Goal: Task Accomplishment & Management: Manage account settings

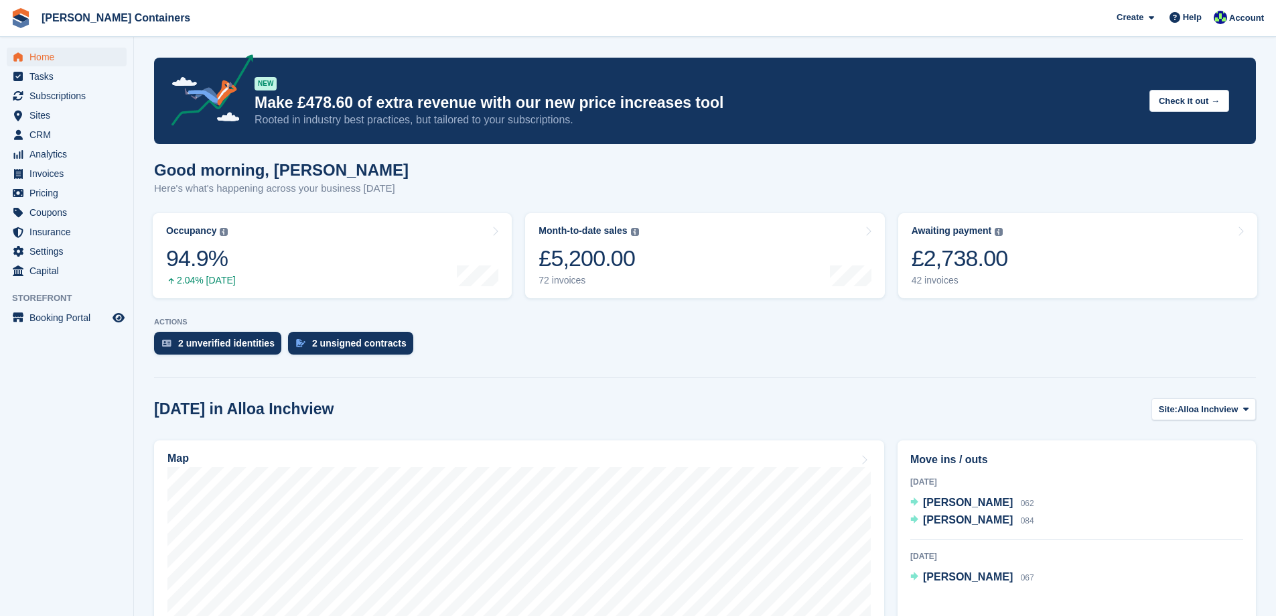
click at [955, 505] on span "[PERSON_NAME]" at bounding box center [968, 501] width 90 height 11
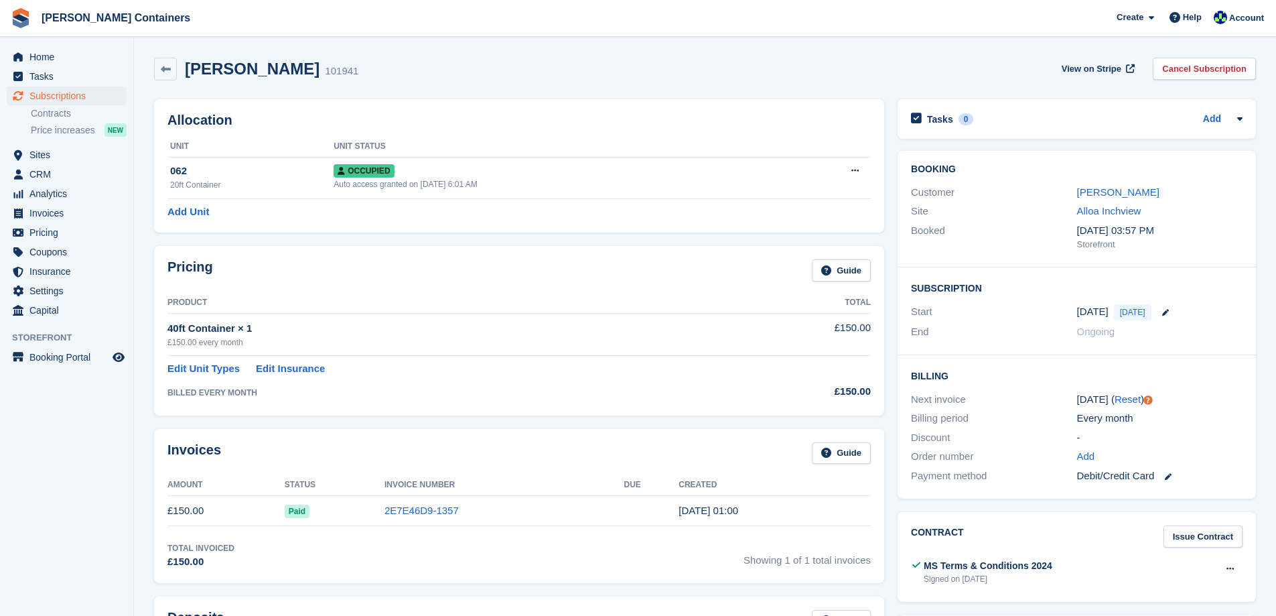
click at [1101, 199] on div "[PERSON_NAME]" at bounding box center [1159, 192] width 165 height 15
click at [1101, 191] on link "[PERSON_NAME]" at bounding box center [1118, 191] width 82 height 11
click at [534, 171] on div "Occupied" at bounding box center [559, 170] width 450 height 14
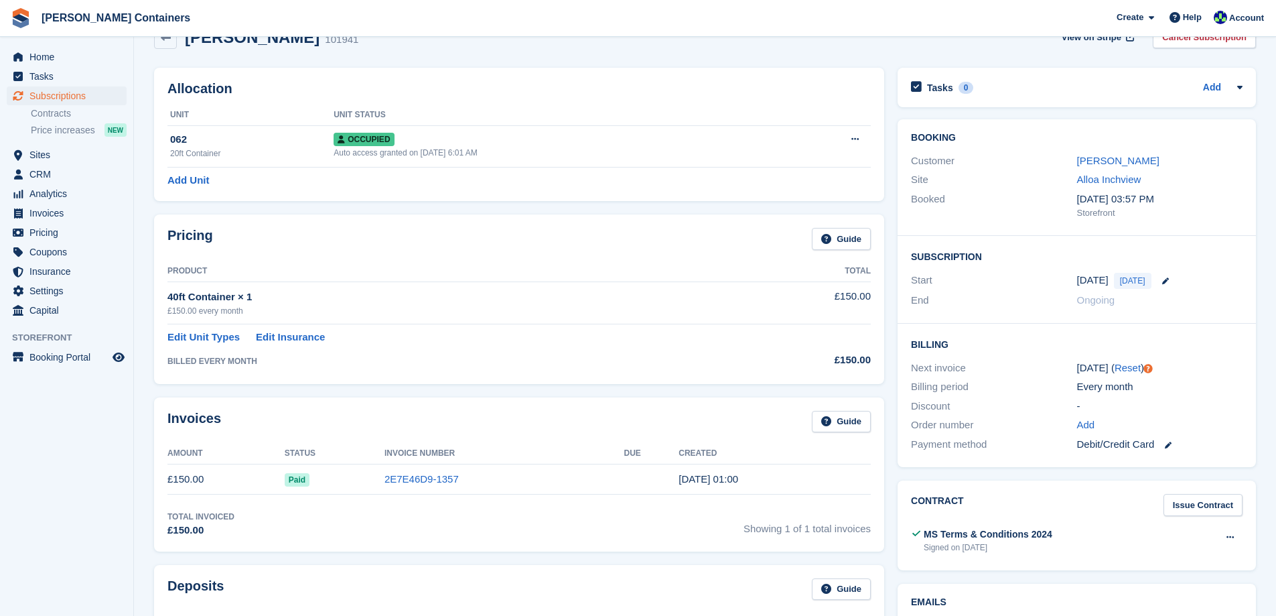
scroll to position [67, 0]
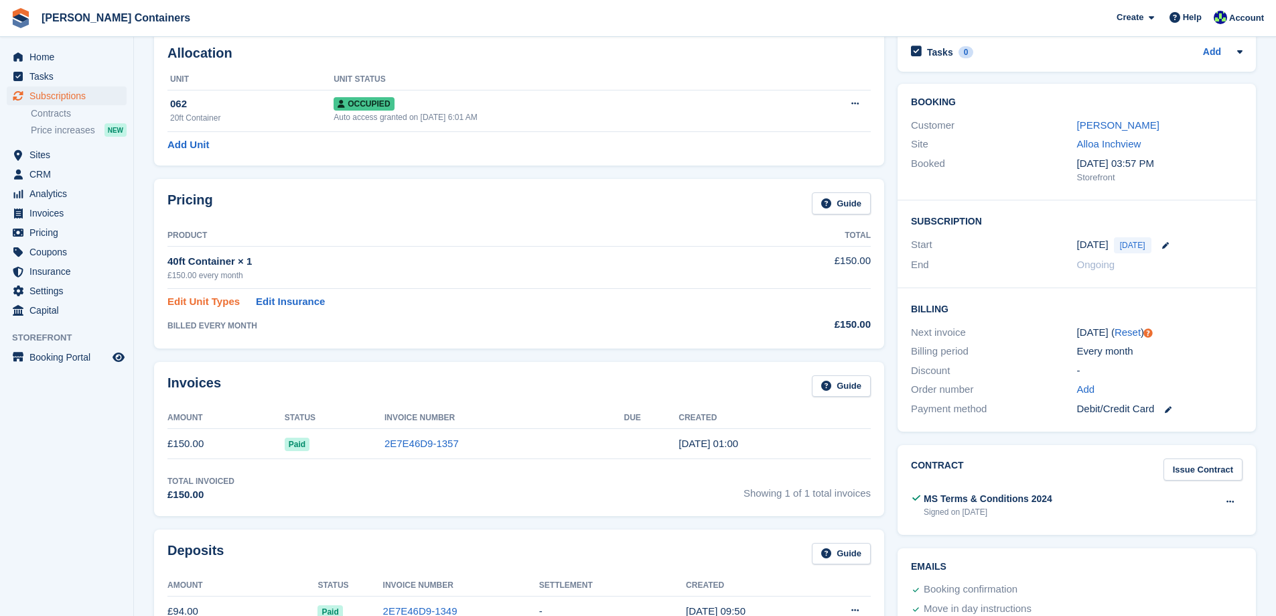
click at [215, 299] on link "Edit Unit Types" at bounding box center [203, 301] width 72 height 15
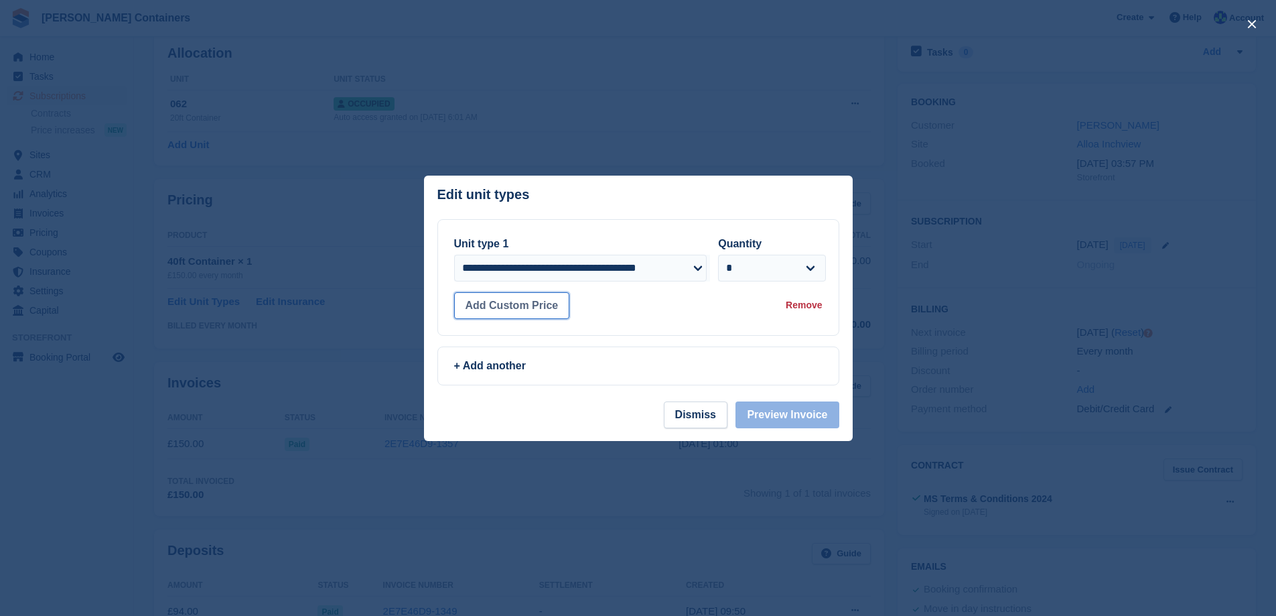
click at [521, 306] on button "Add Custom Price" at bounding box center [512, 305] width 116 height 27
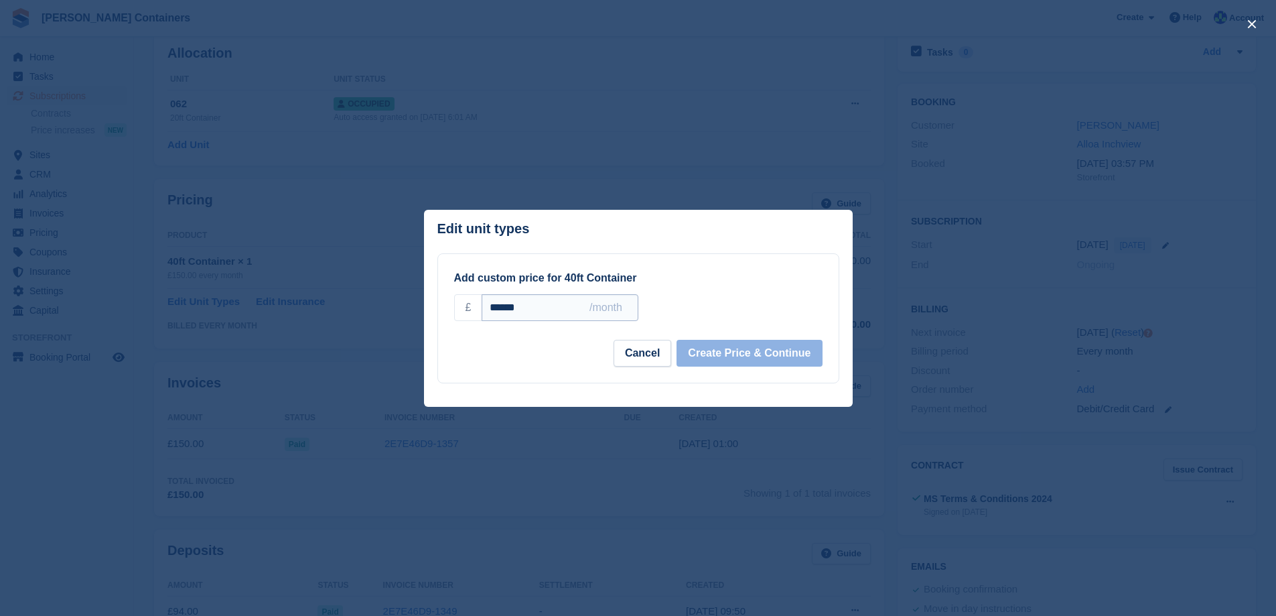
click at [543, 296] on input "******" at bounding box center [560, 307] width 156 height 27
type input "*"
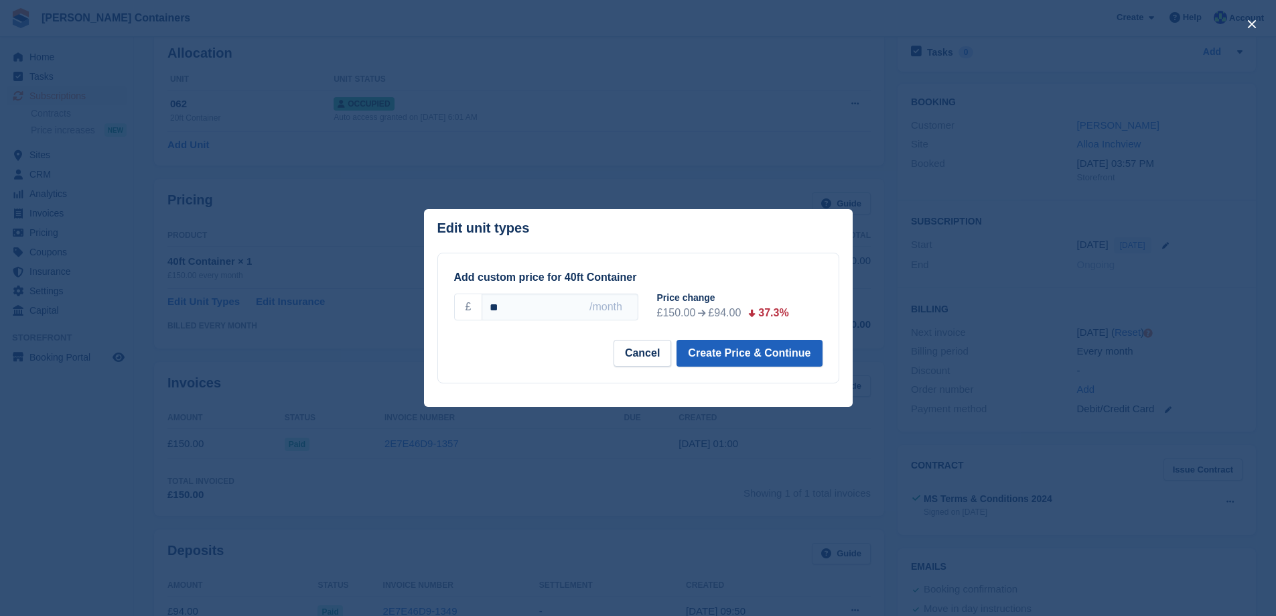
type input "**"
click at [760, 354] on button "Create Price & Continue" at bounding box center [749, 353] width 145 height 27
select select "*****"
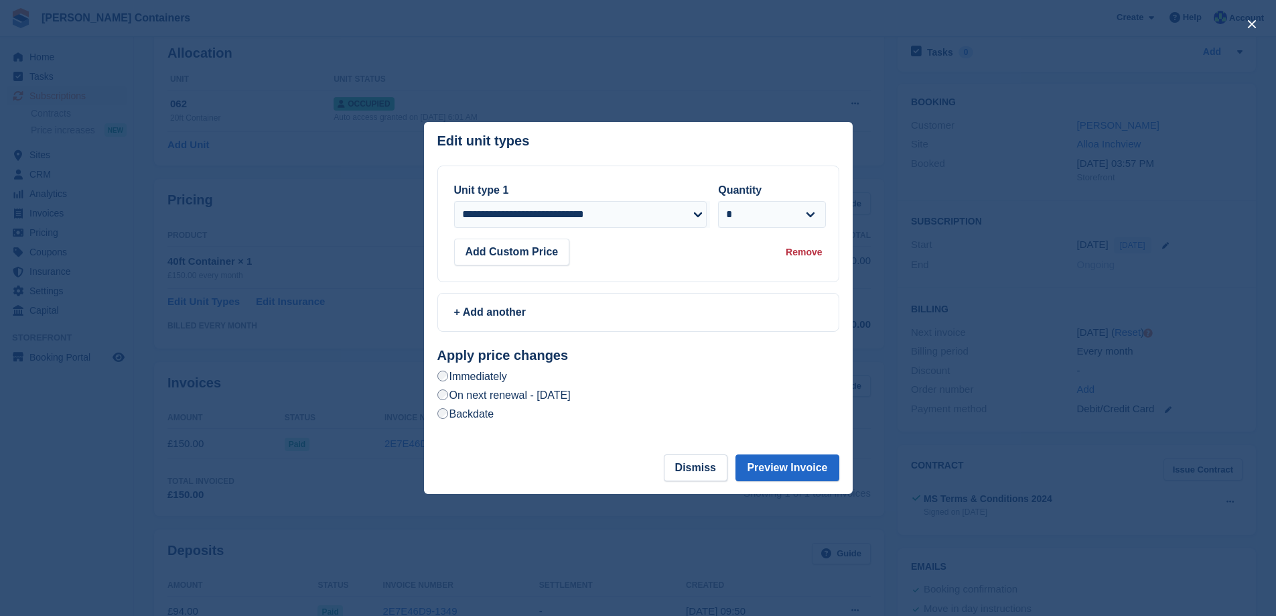
click at [792, 253] on div "Remove" at bounding box center [804, 252] width 36 height 14
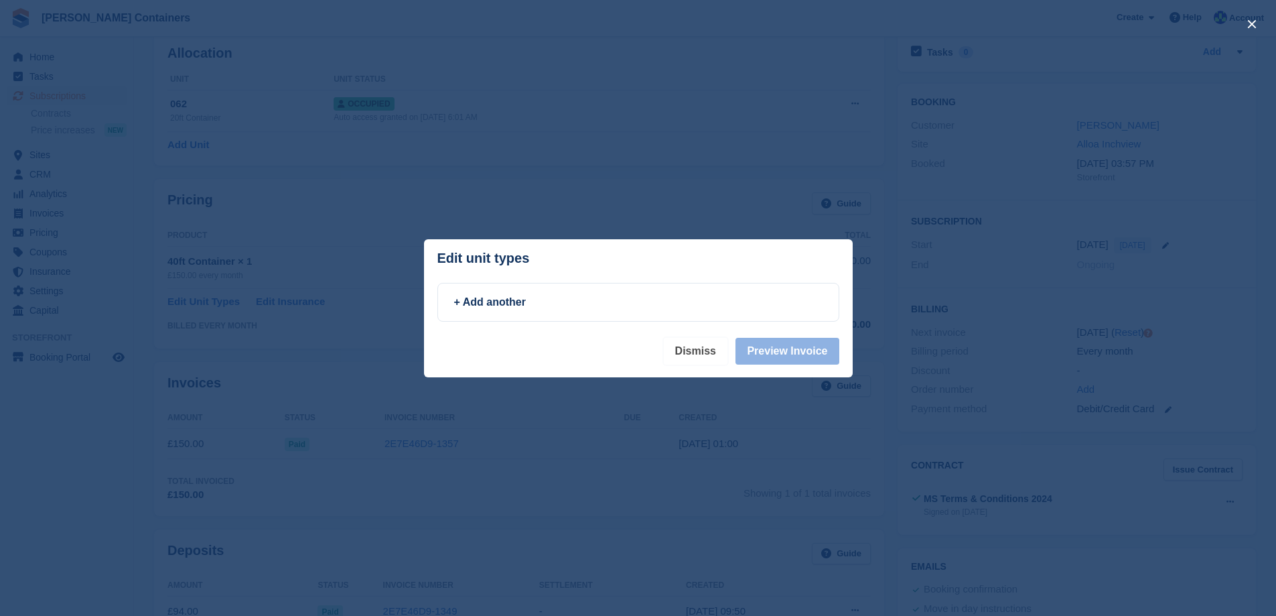
click at [709, 354] on button "Dismiss" at bounding box center [696, 351] width 64 height 27
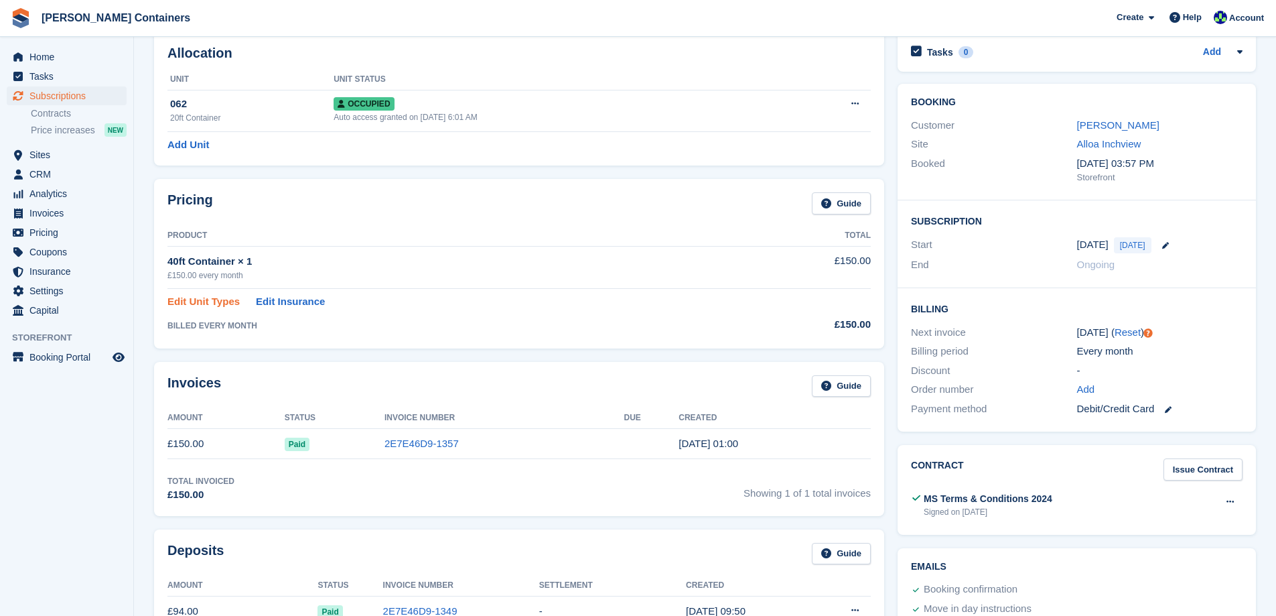
click at [192, 299] on link "Edit Unit Types" at bounding box center [203, 301] width 72 height 15
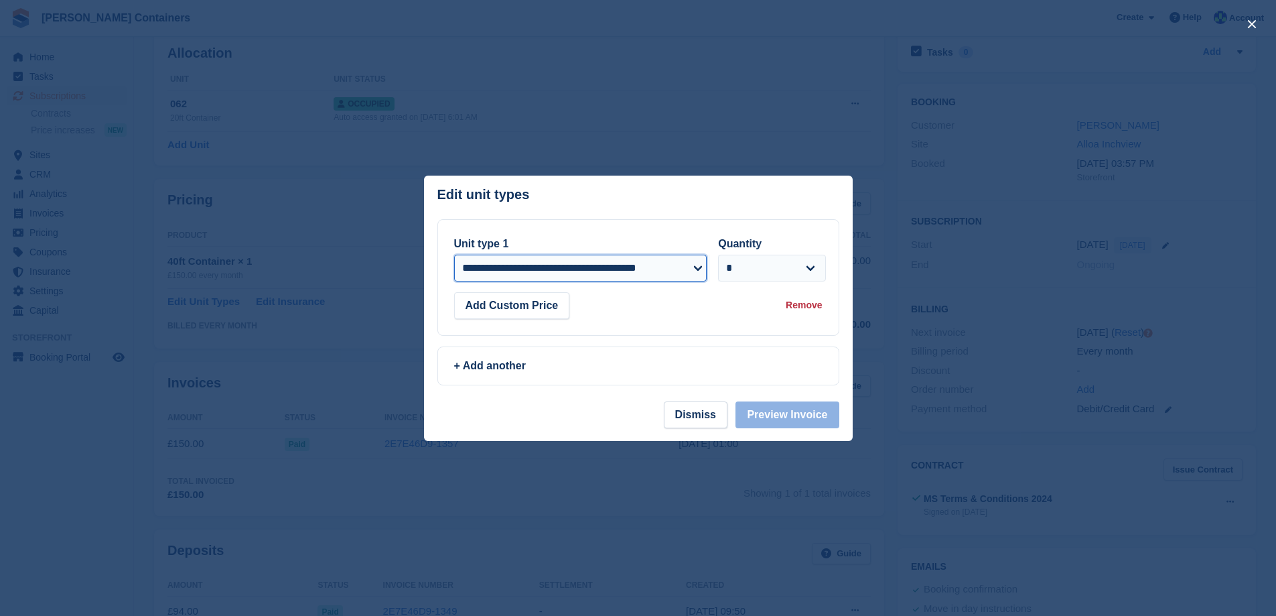
click at [695, 267] on select "**********" at bounding box center [580, 268] width 253 height 27
select select "*****"
click at [454, 255] on select "**********" at bounding box center [580, 268] width 253 height 27
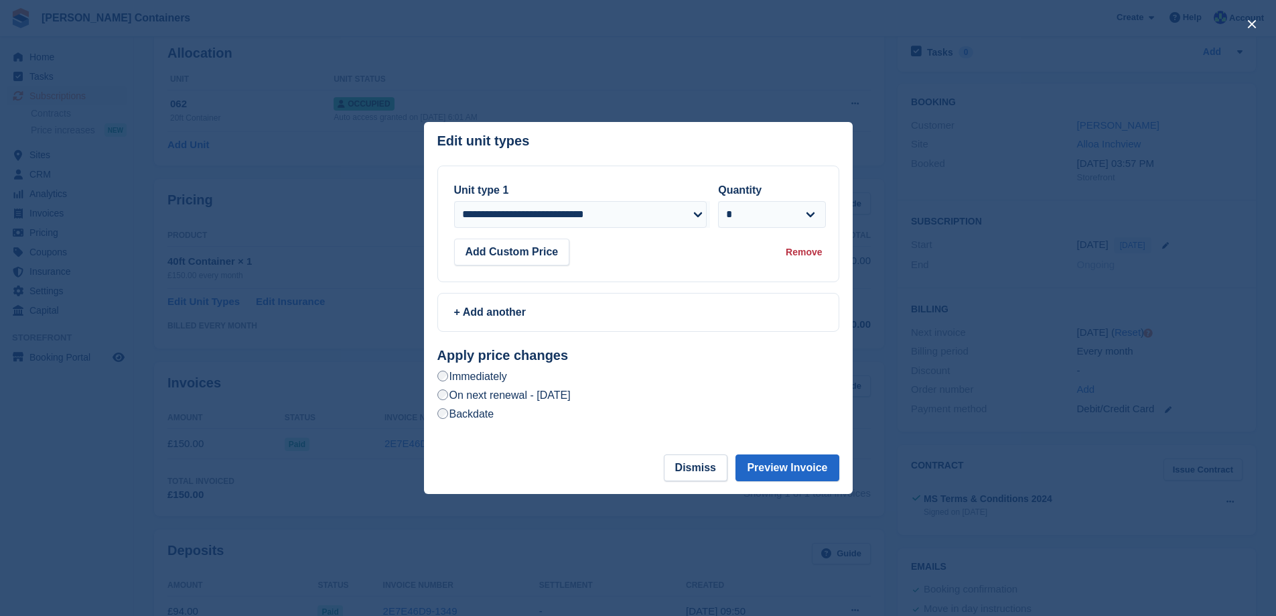
click at [632, 257] on div "Add Custom Price Remove" at bounding box center [638, 252] width 368 height 27
click at [780, 467] on button "Preview Invoice" at bounding box center [787, 467] width 103 height 27
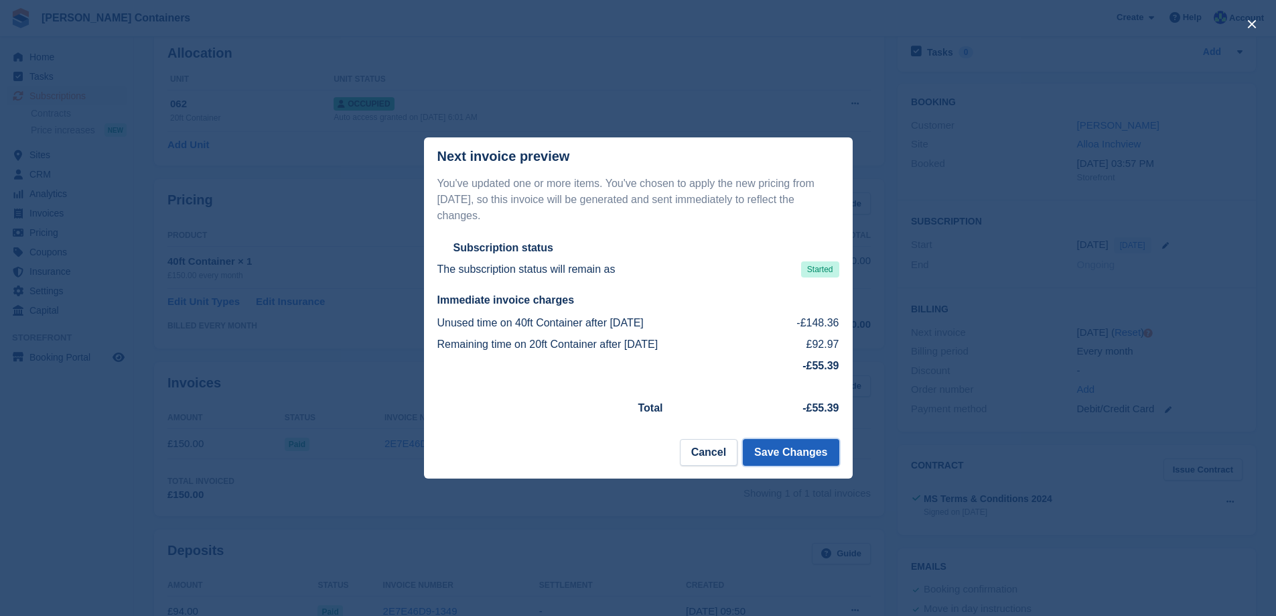
click at [781, 446] on button "Save Changes" at bounding box center [791, 452] width 96 height 27
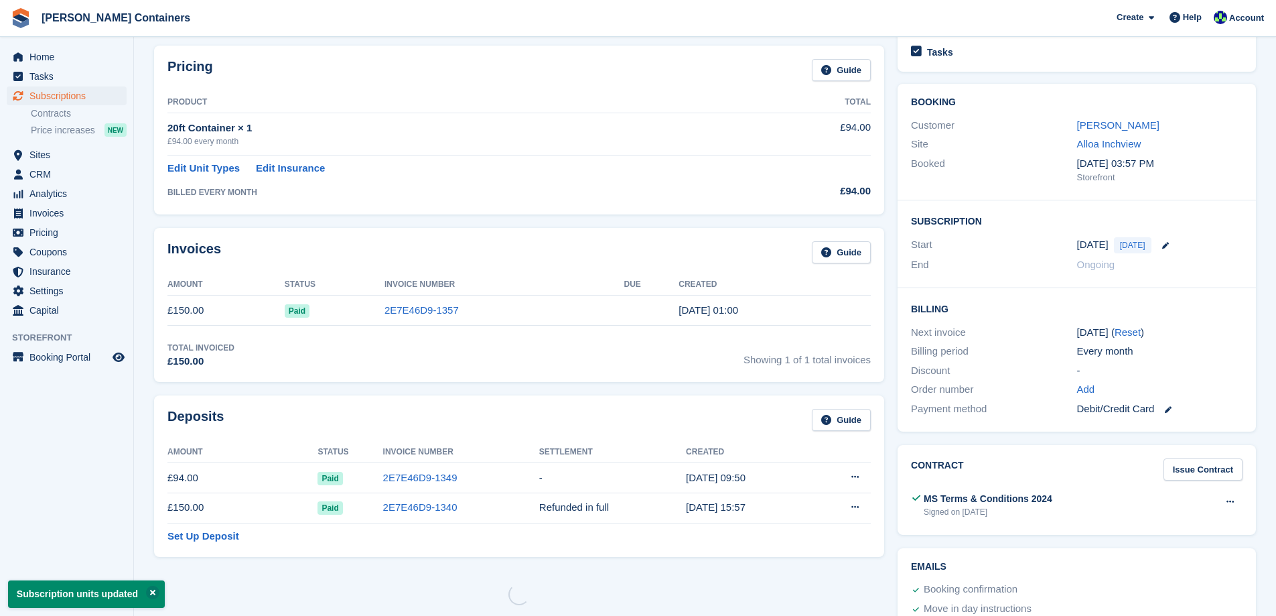
scroll to position [0, 0]
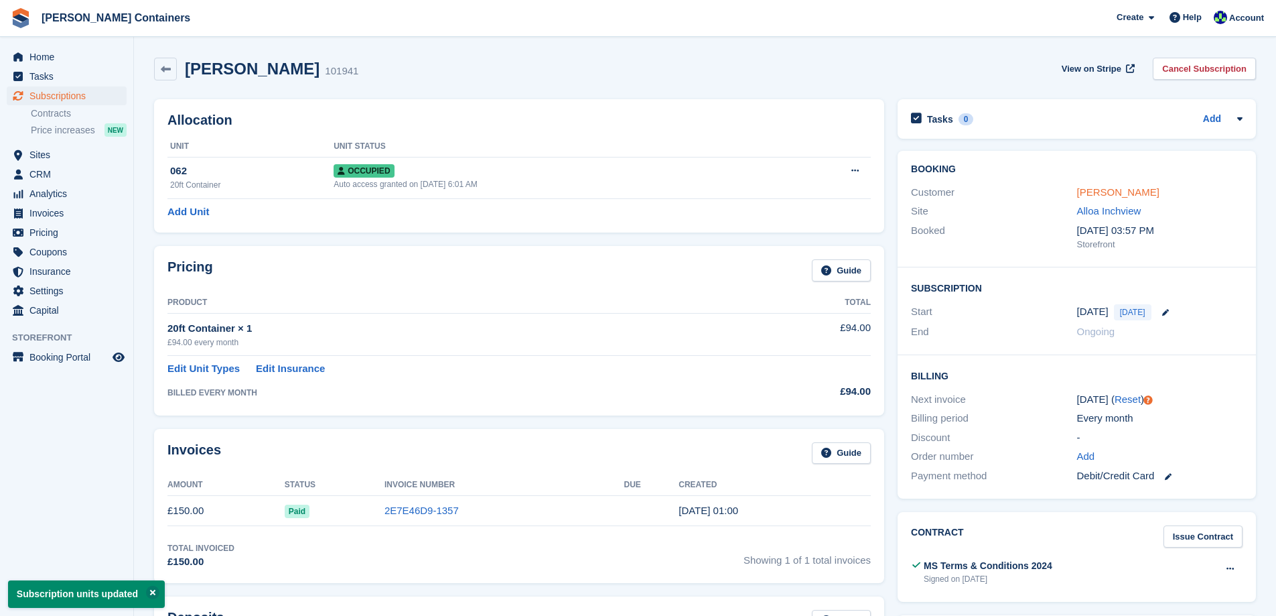
click at [1085, 195] on link "[PERSON_NAME]" at bounding box center [1118, 191] width 82 height 11
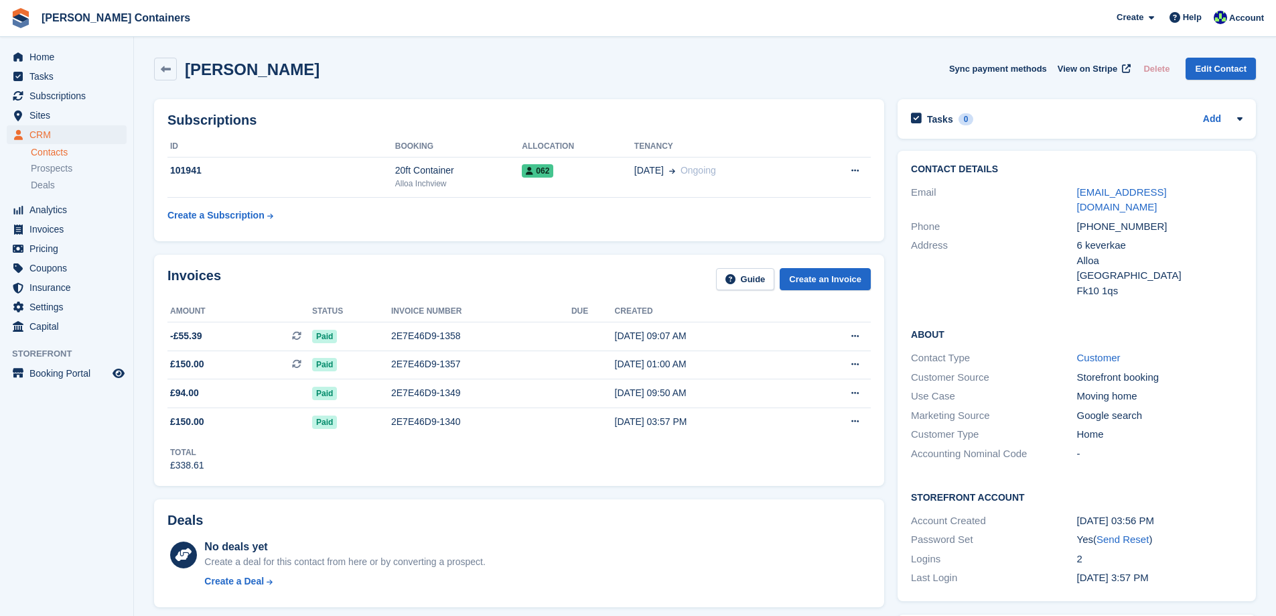
click at [595, 490] on div "Invoices Guide Create an Invoice Amount Status Invoice number Due Created -£55.…" at bounding box center [519, 370] width 744 height 245
click at [56, 62] on span "Home" at bounding box center [69, 57] width 80 height 19
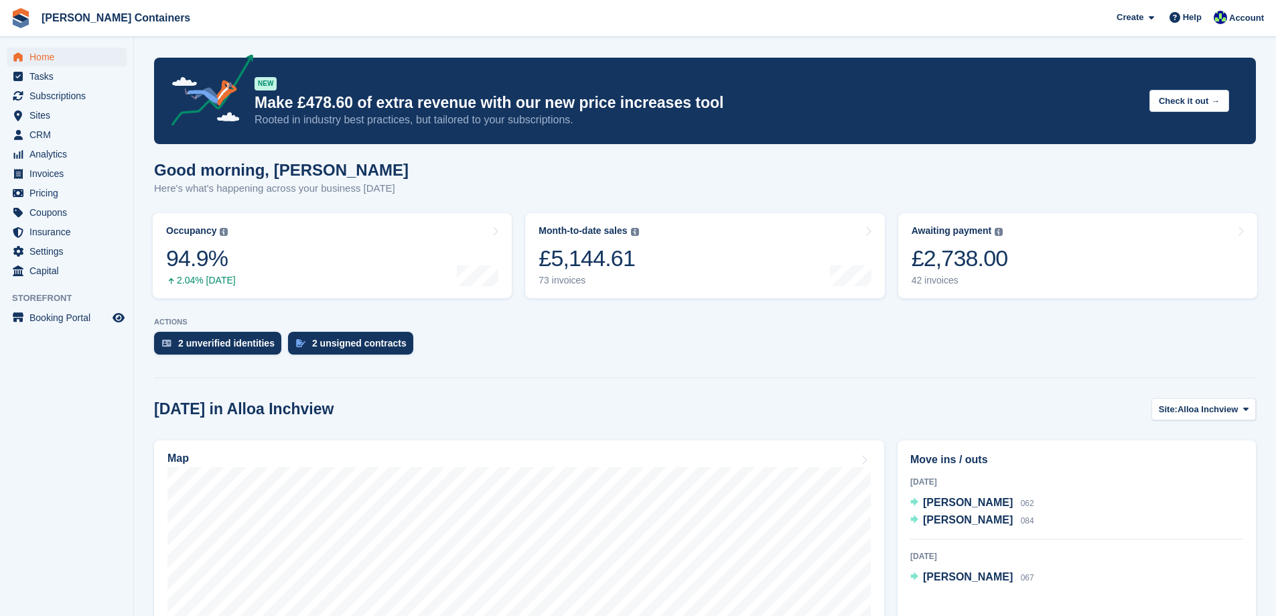
click at [62, 491] on aside "Home Tasks Subscriptions Subscriptions Subscriptions Contracts Price increases …" at bounding box center [66, 311] width 133 height 549
click at [59, 129] on span "CRM" at bounding box center [69, 134] width 80 height 19
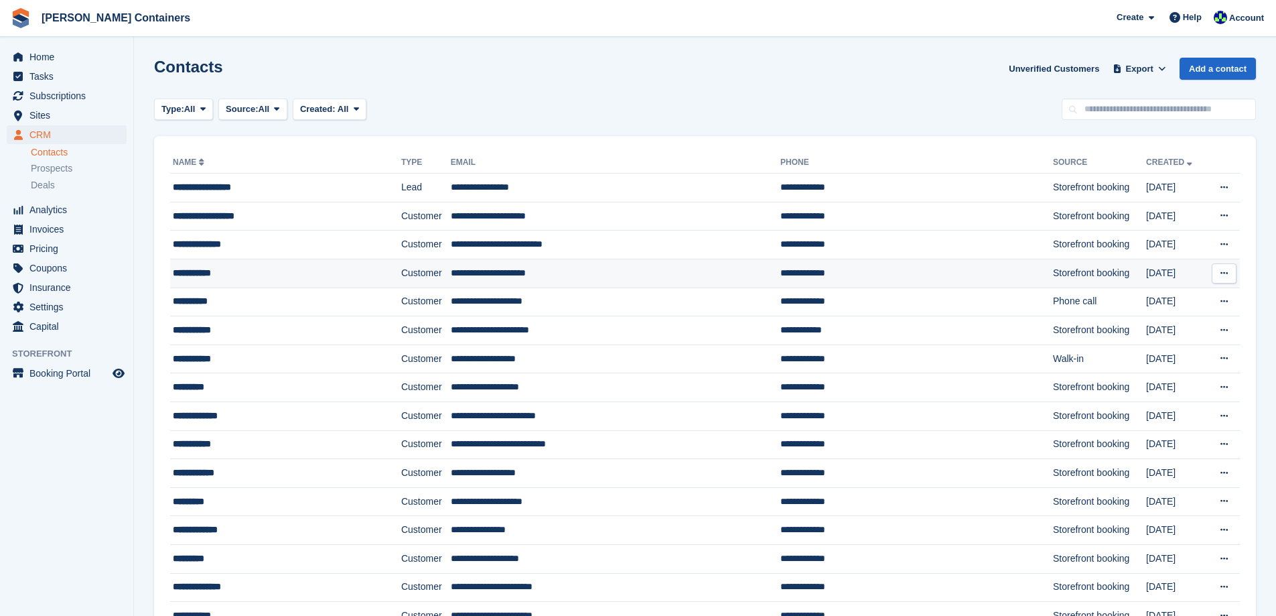
click at [298, 263] on td "**********" at bounding box center [285, 273] width 231 height 29
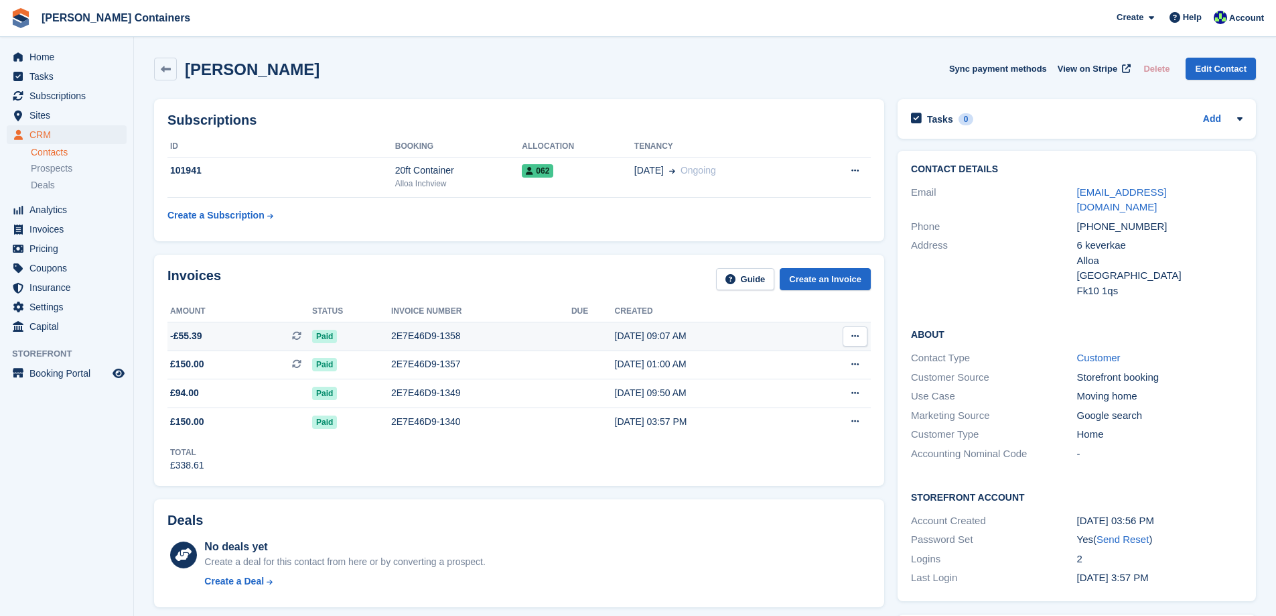
click at [350, 335] on div "Paid" at bounding box center [351, 336] width 79 height 14
click at [322, 334] on span "Paid" at bounding box center [324, 336] width 25 height 13
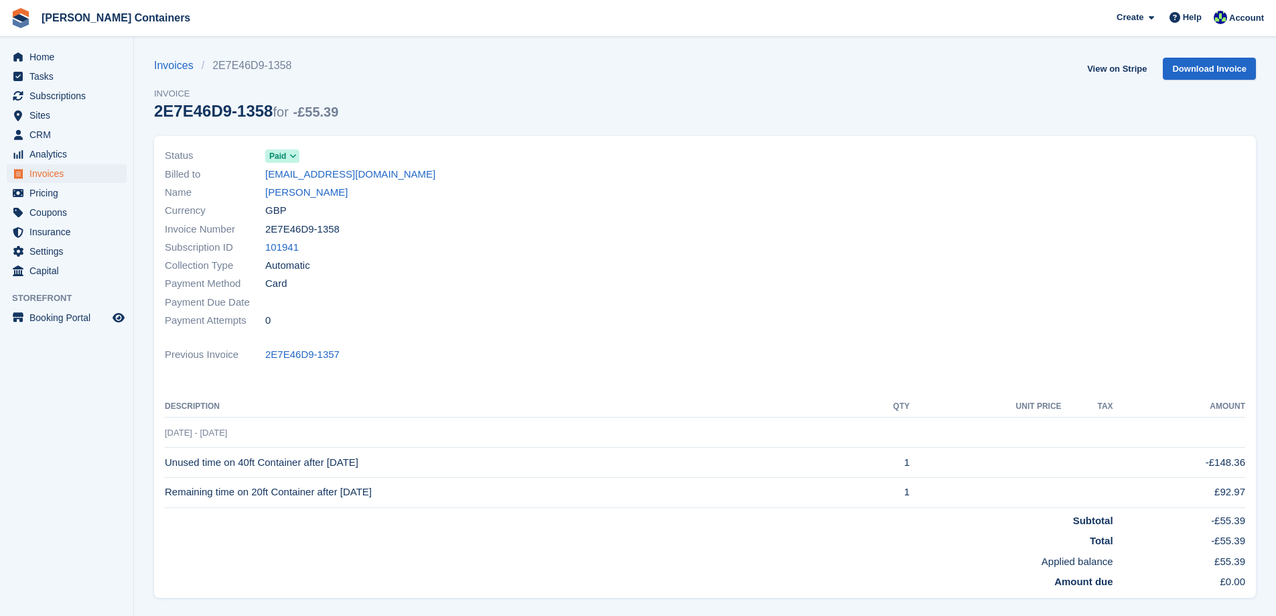
click at [281, 157] on span "Paid" at bounding box center [277, 156] width 17 height 12
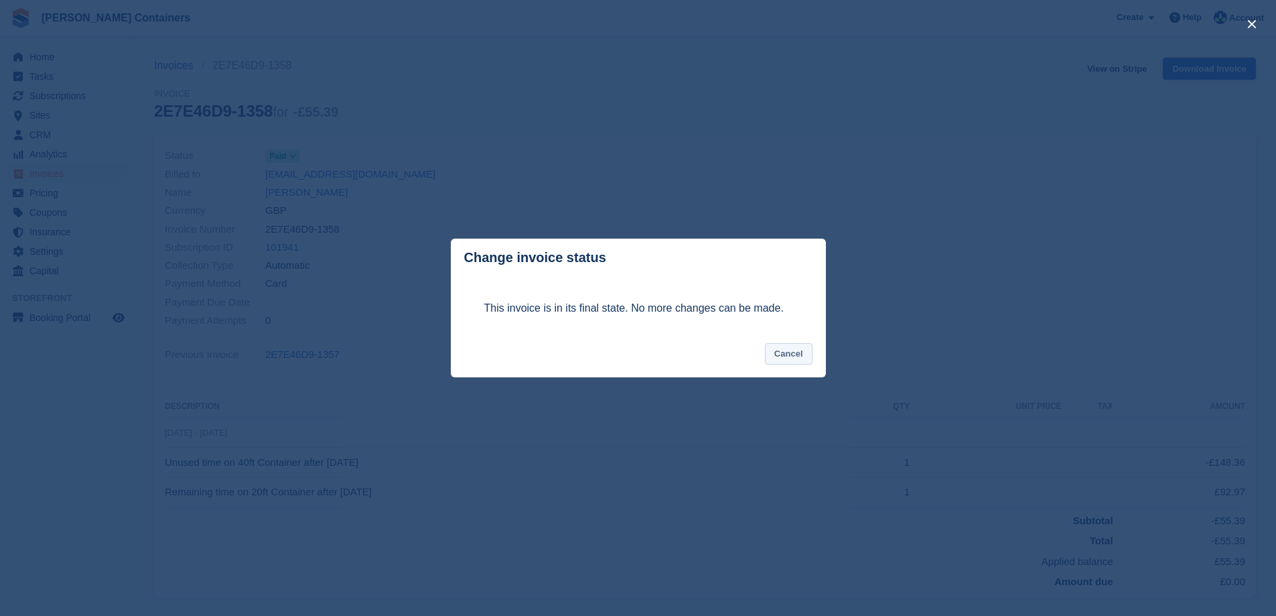
click at [785, 357] on button "Cancel" at bounding box center [789, 354] width 48 height 22
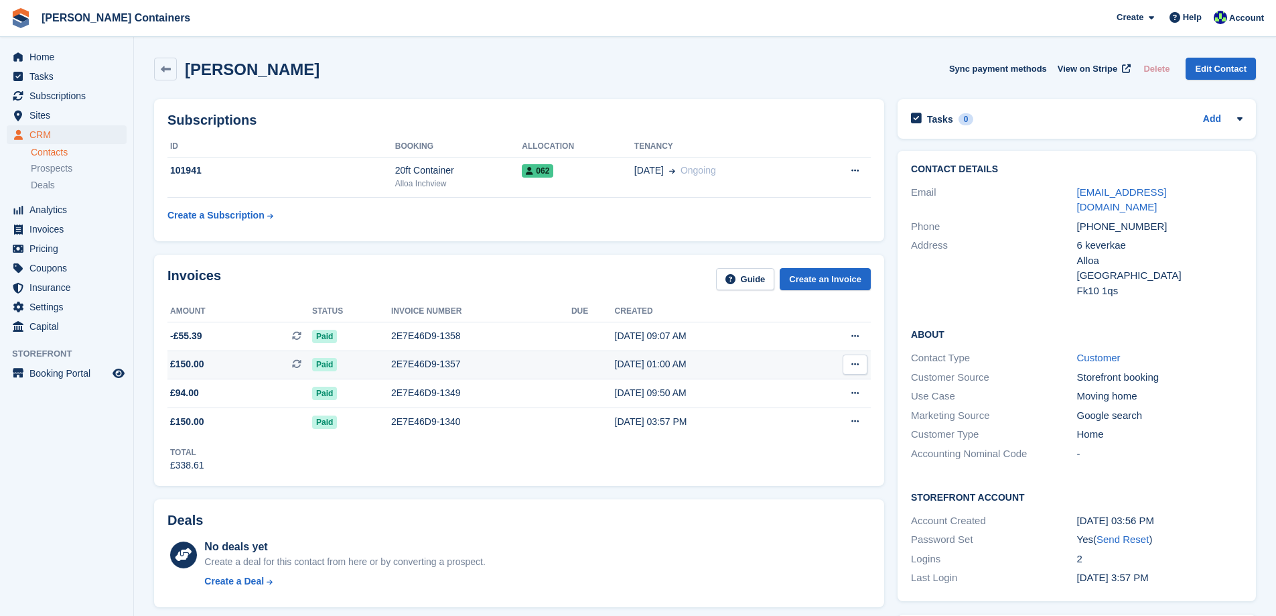
click at [469, 365] on div "2E7E46D9-1357" at bounding box center [481, 364] width 180 height 14
click at [471, 387] on div "2E7E46D9-1349" at bounding box center [481, 393] width 180 height 14
click at [858, 334] on icon at bounding box center [855, 336] width 7 height 9
click at [849, 335] on button at bounding box center [855, 336] width 25 height 20
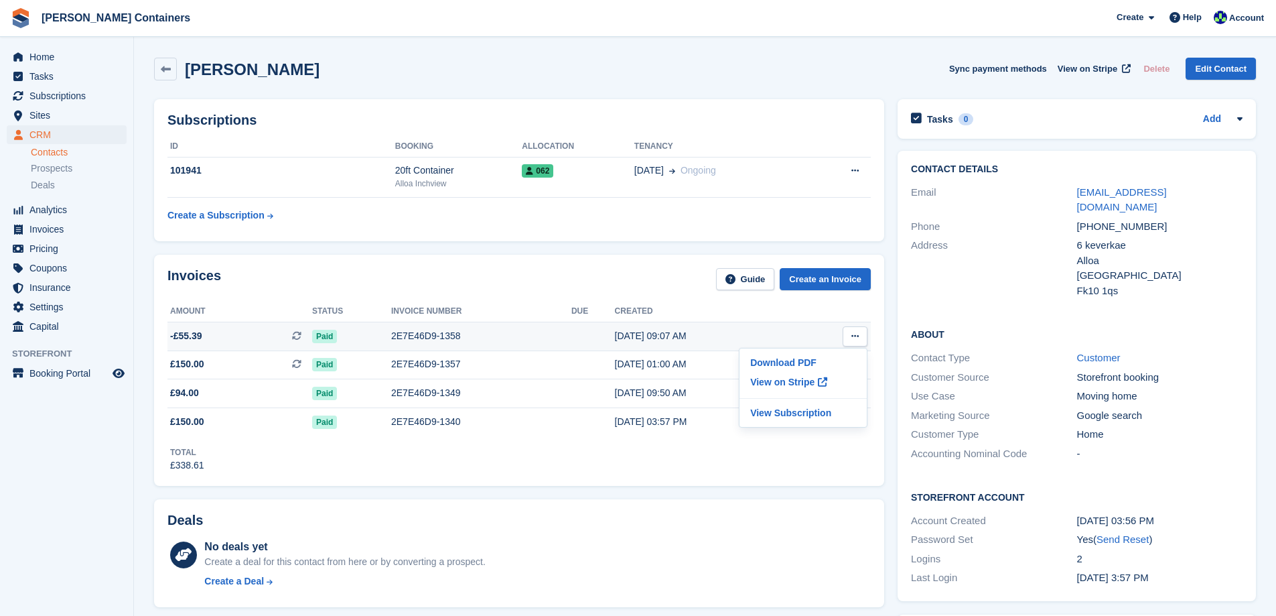
click at [849, 335] on button at bounding box center [855, 336] width 25 height 20
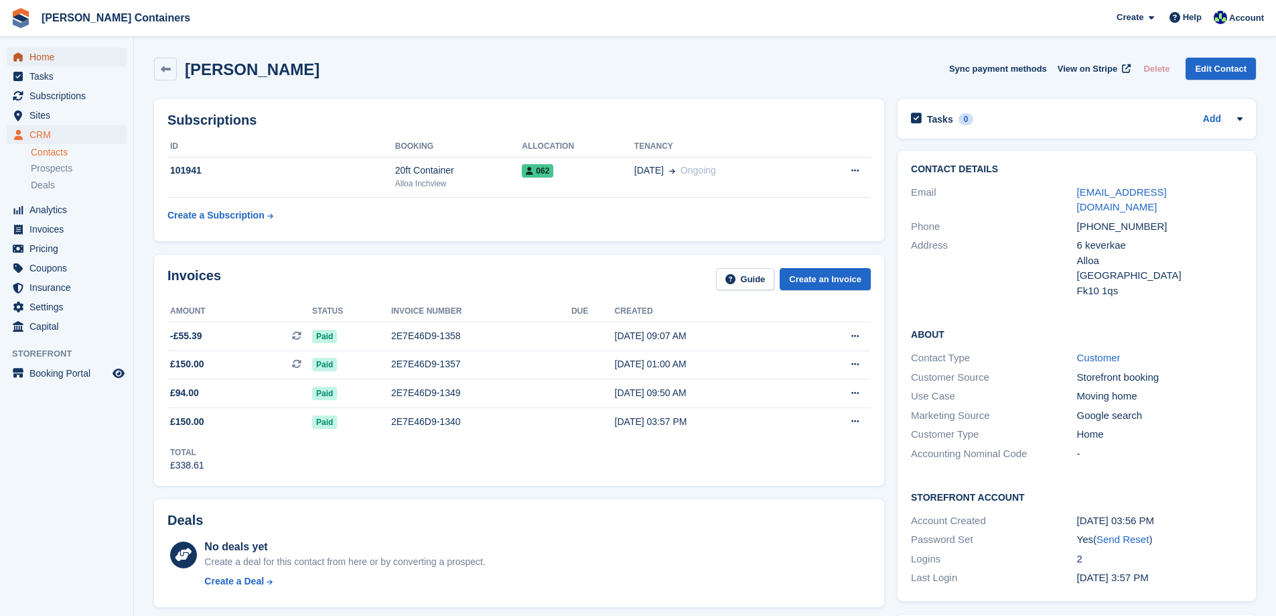
click at [58, 62] on span "Home" at bounding box center [69, 57] width 80 height 19
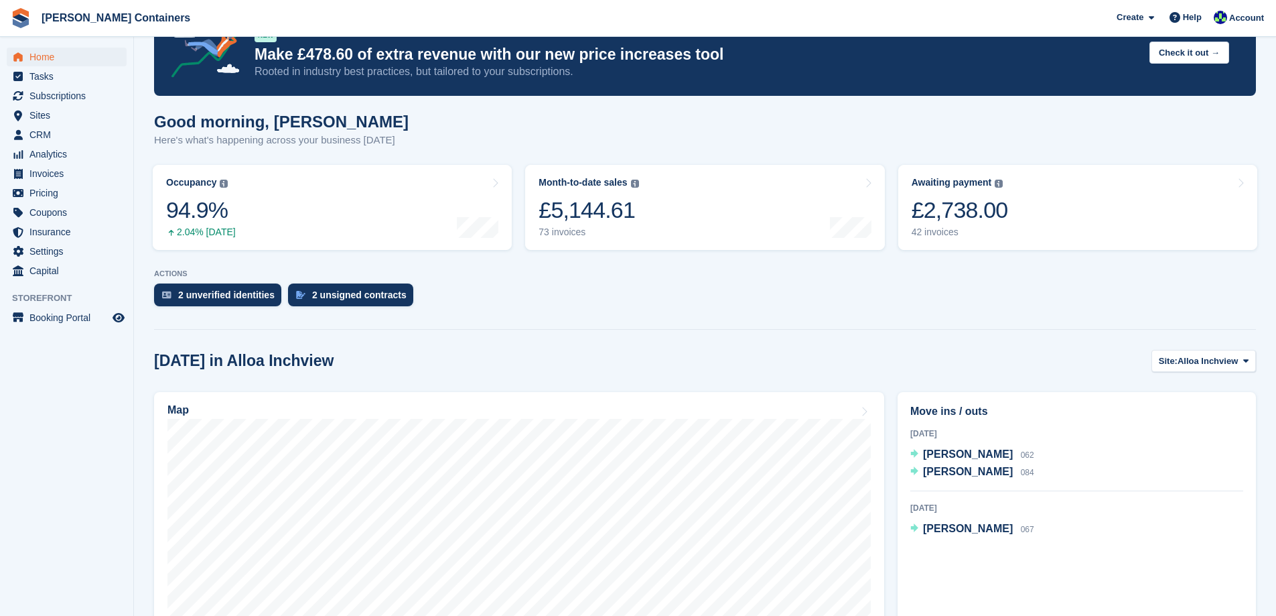
scroll to position [268, 0]
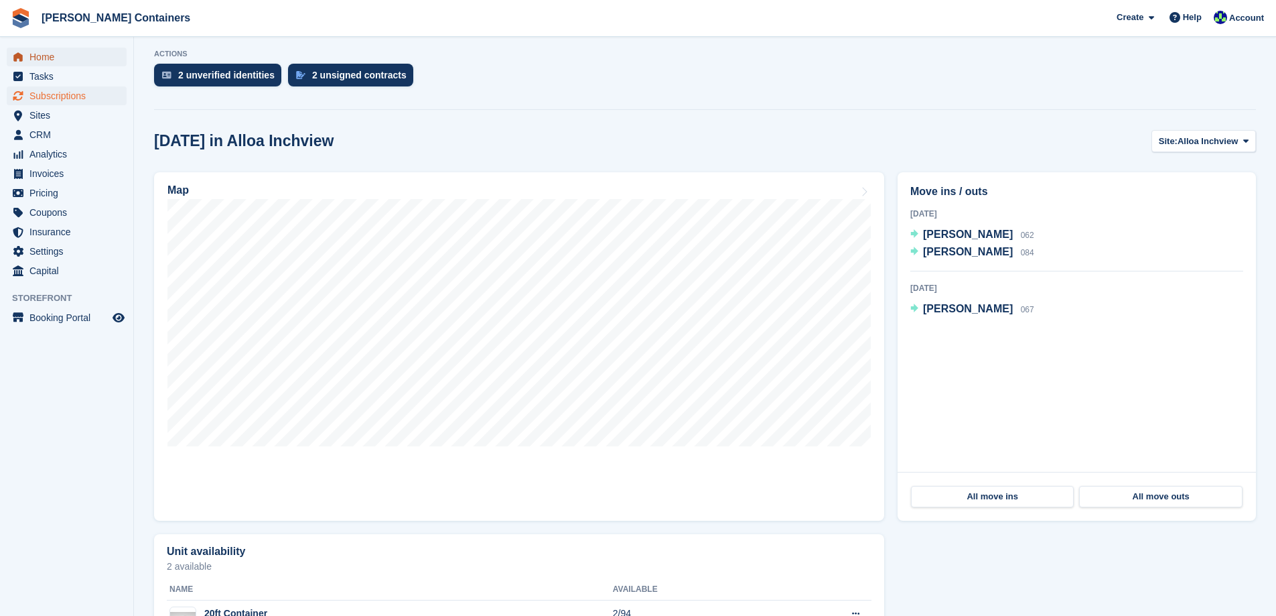
click at [7, 48] on link "Home" at bounding box center [67, 57] width 120 height 19
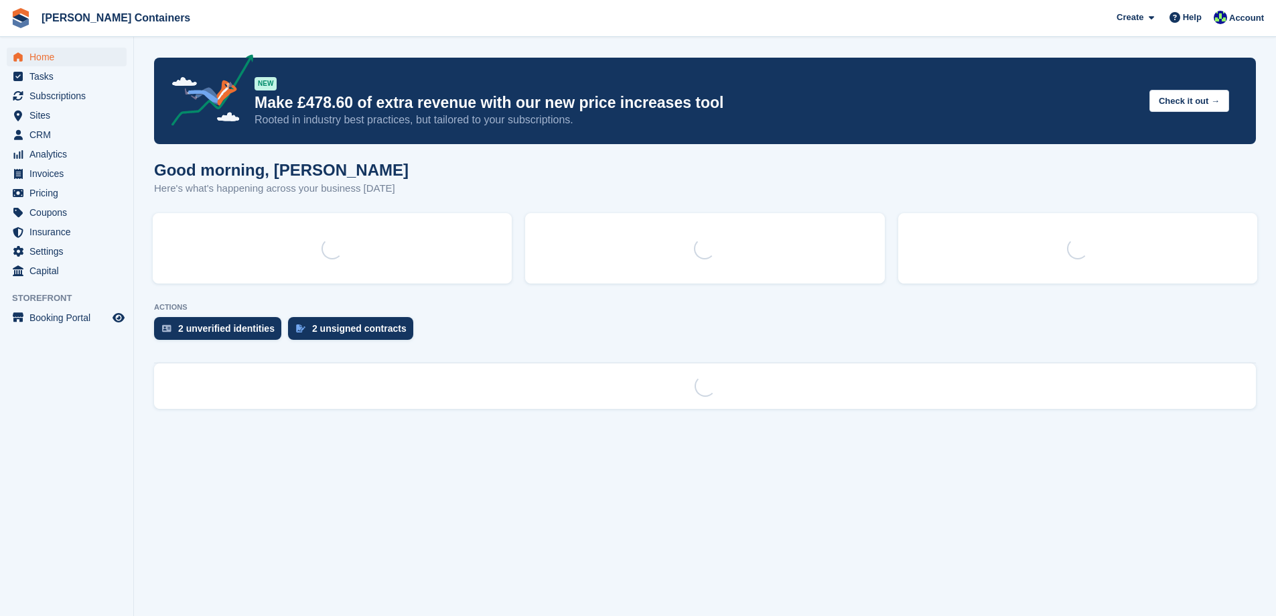
scroll to position [0, 0]
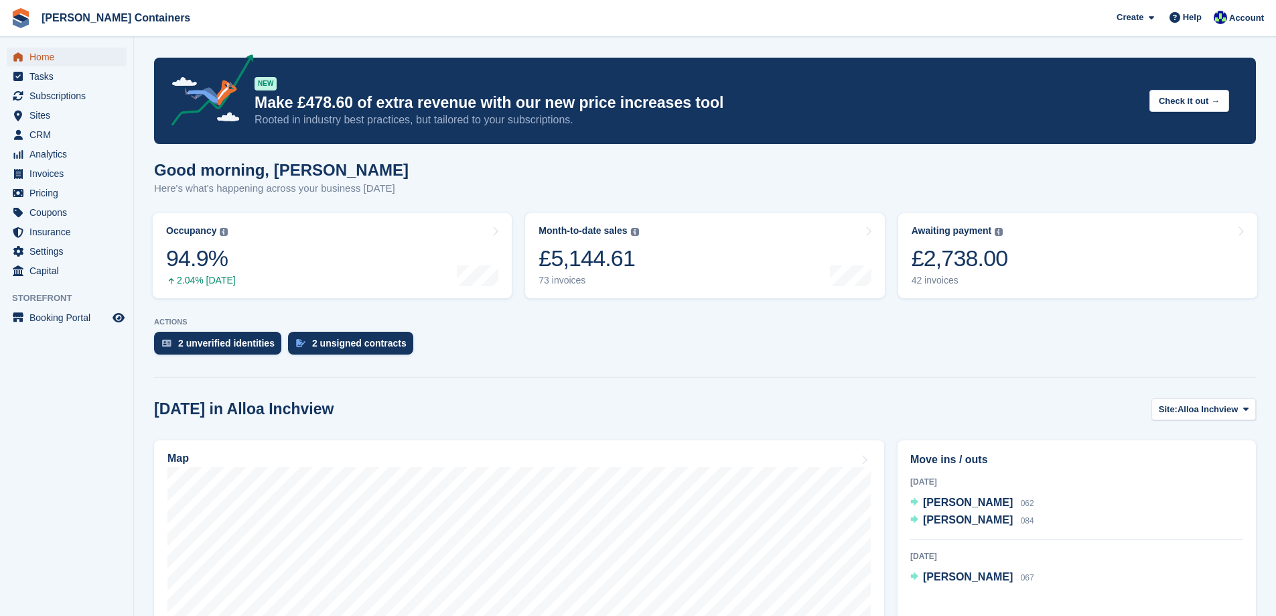
click at [48, 55] on span "Home" at bounding box center [69, 57] width 80 height 19
